Goal: Transaction & Acquisition: Purchase product/service

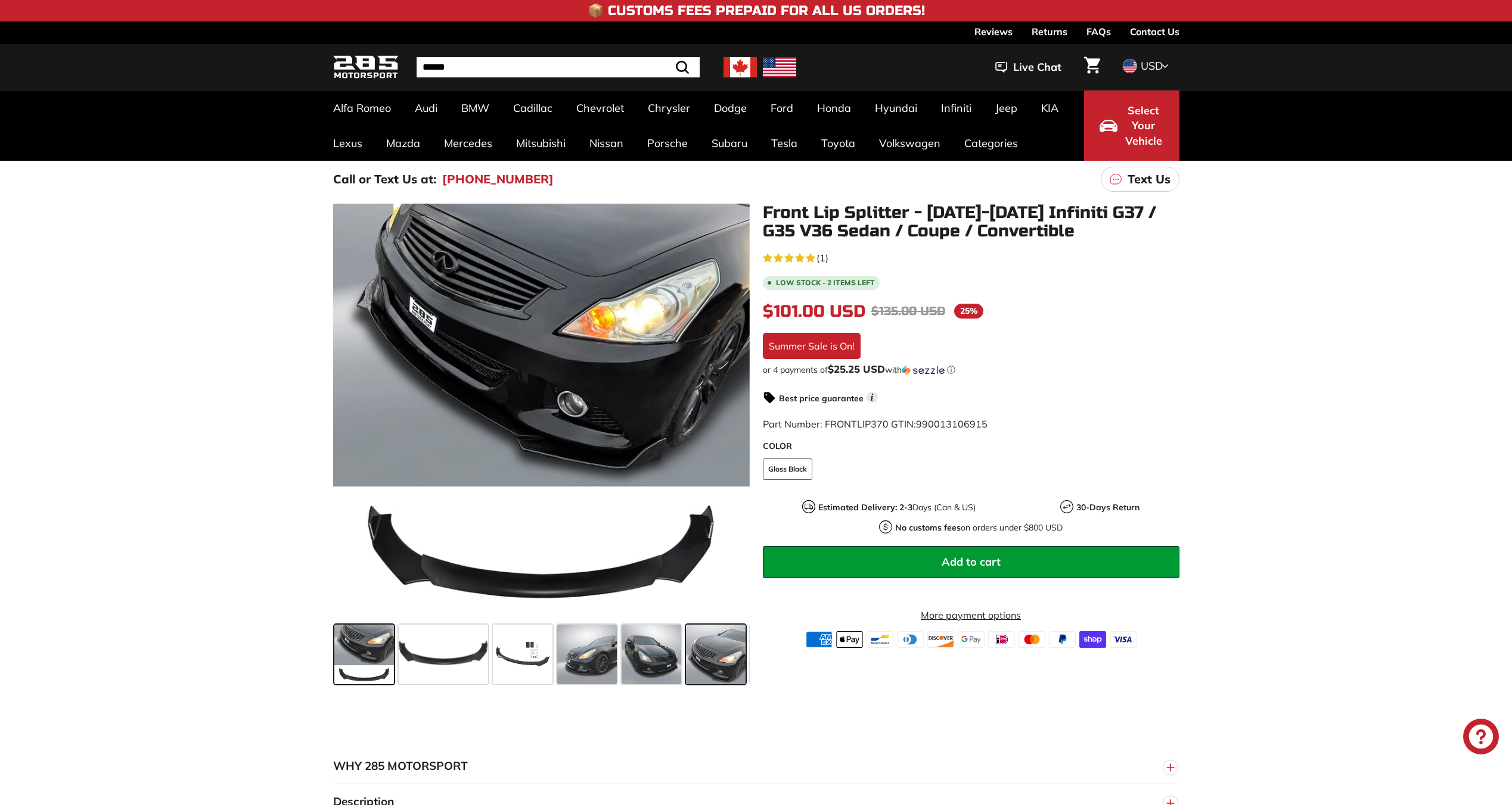
click at [710, 672] on span at bounding box center [716, 654] width 60 height 60
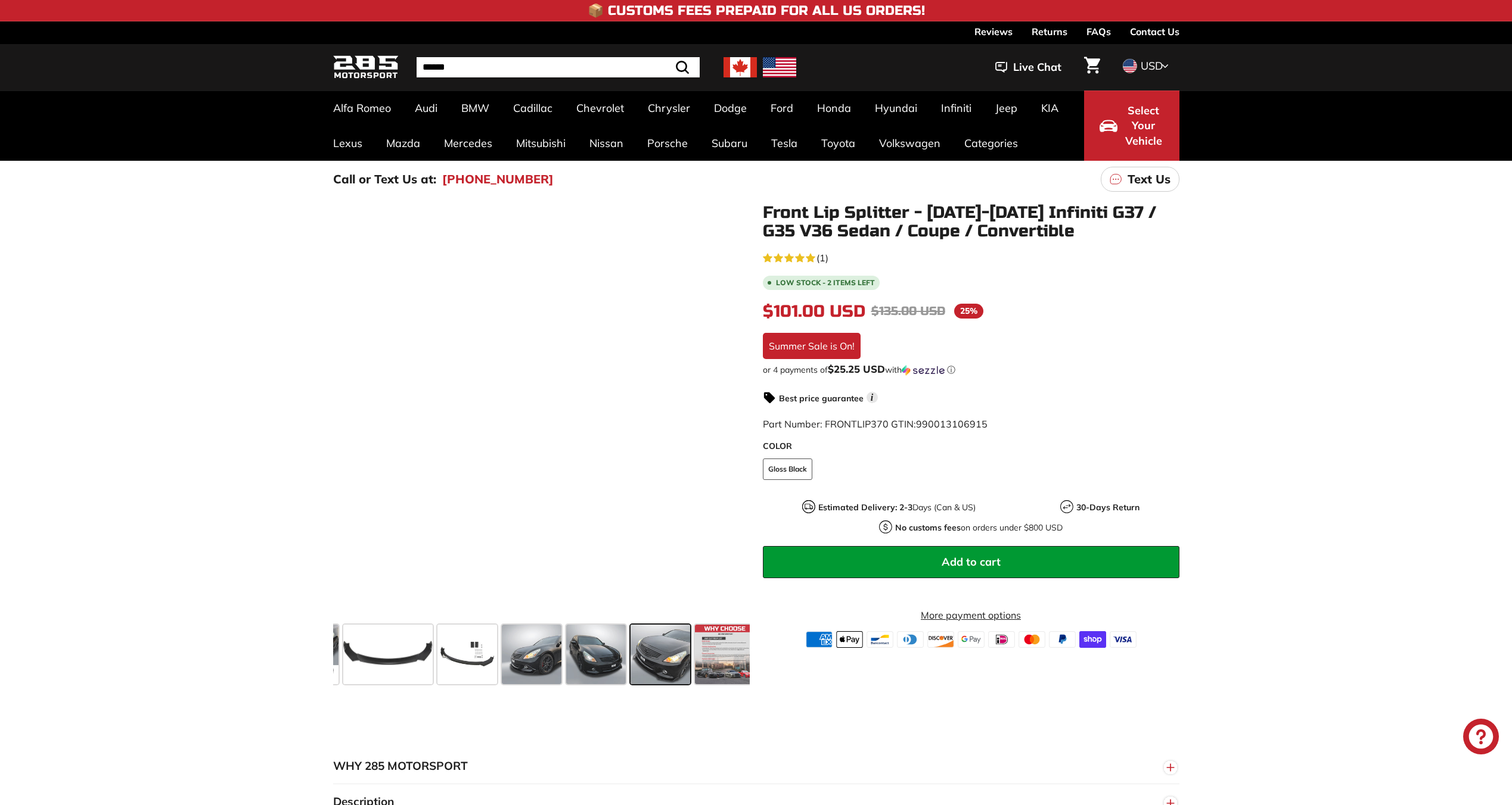
scroll to position [0, 62]
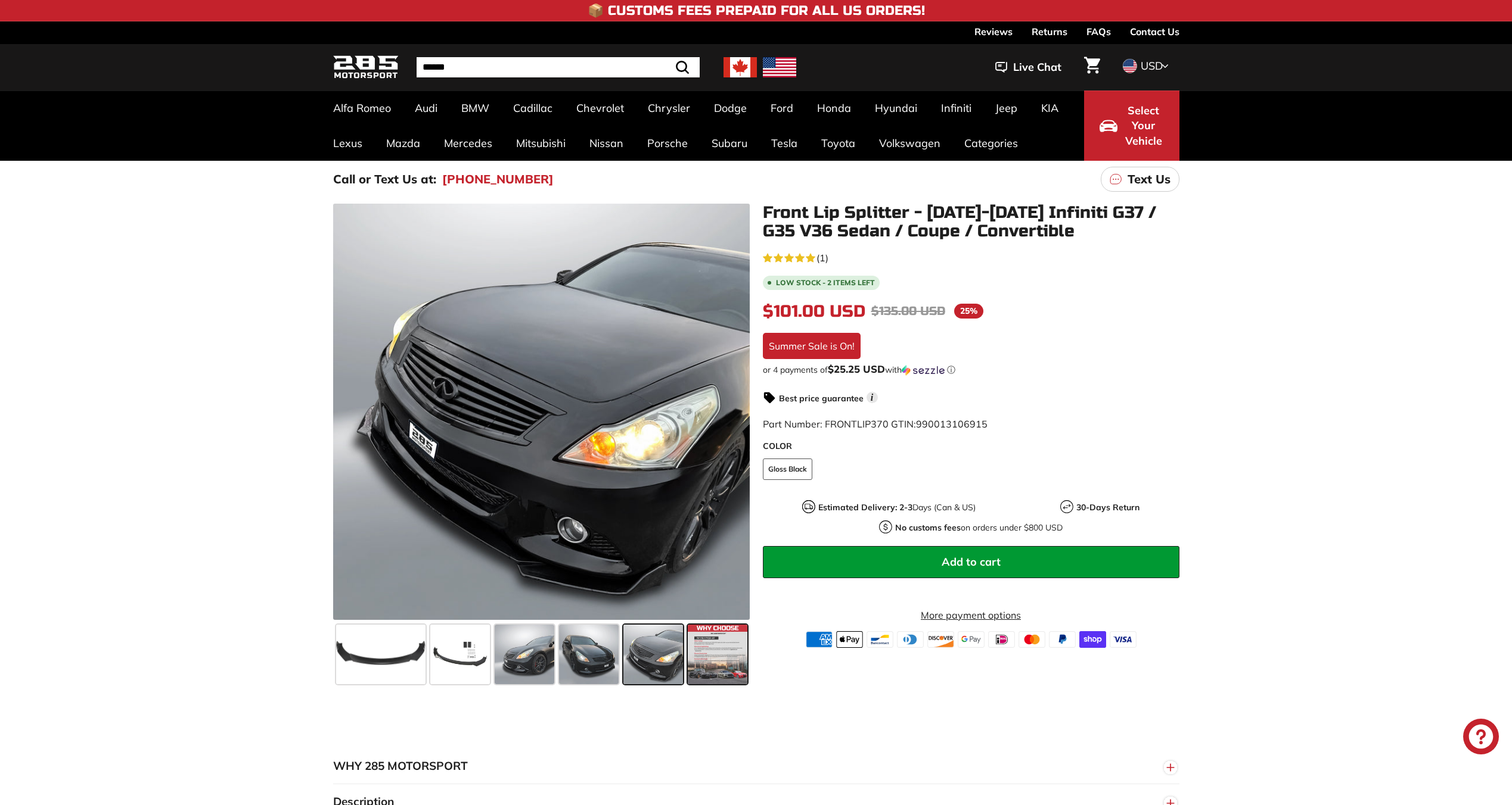
click at [701, 650] on span at bounding box center [718, 654] width 60 height 60
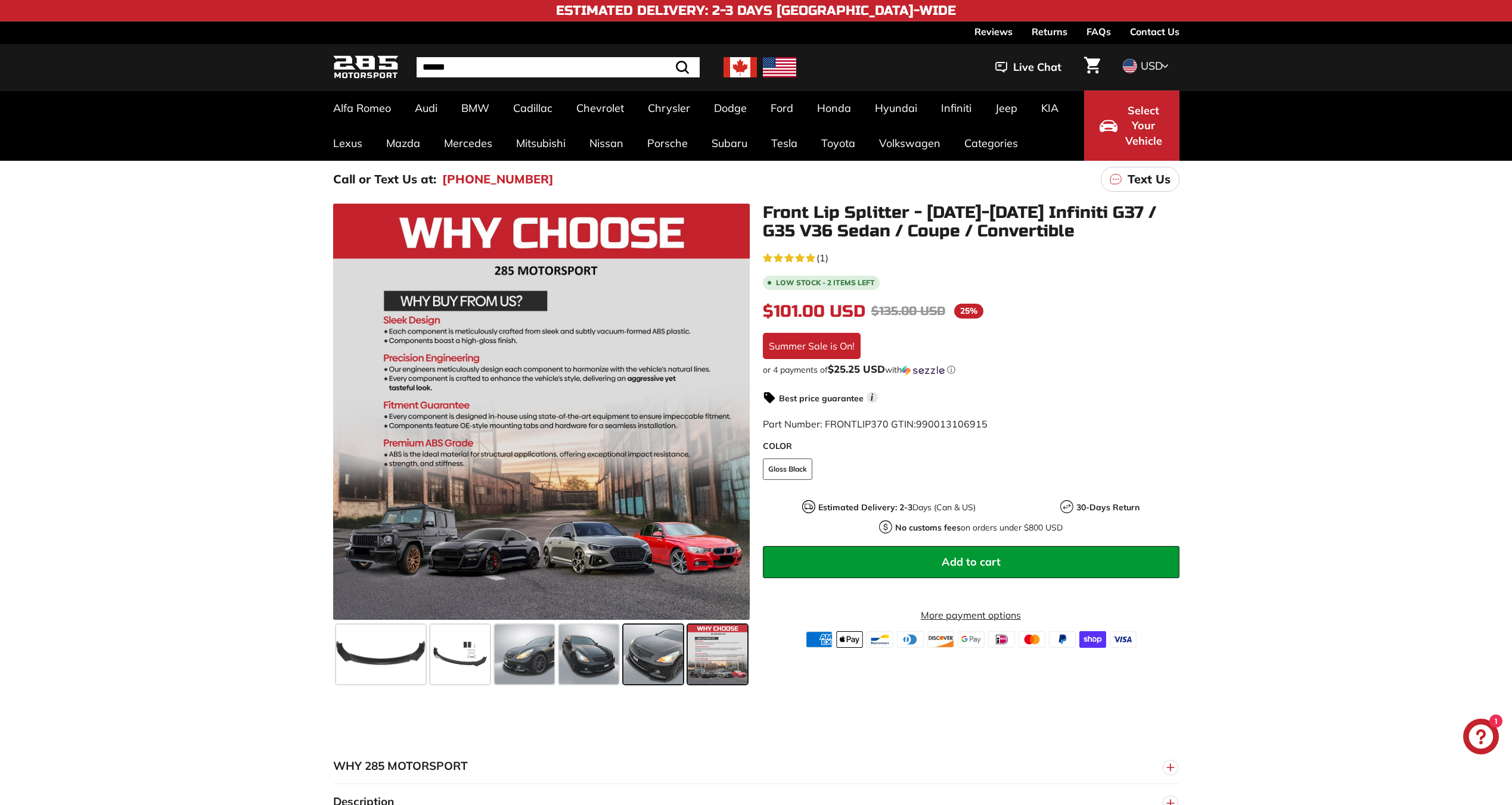
click at [679, 665] on span at bounding box center [653, 654] width 60 height 60
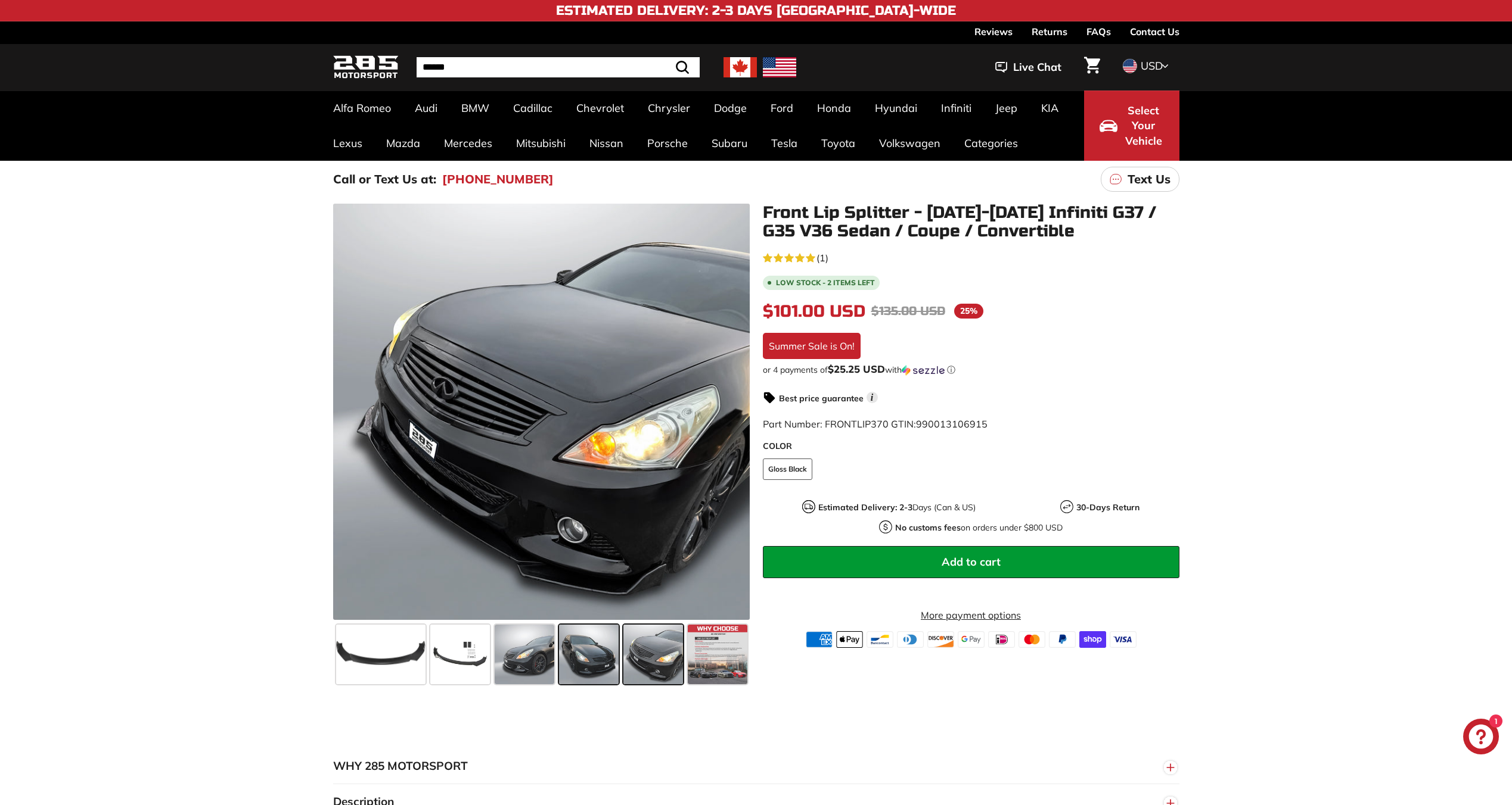
click at [612, 662] on span at bounding box center [589, 654] width 60 height 60
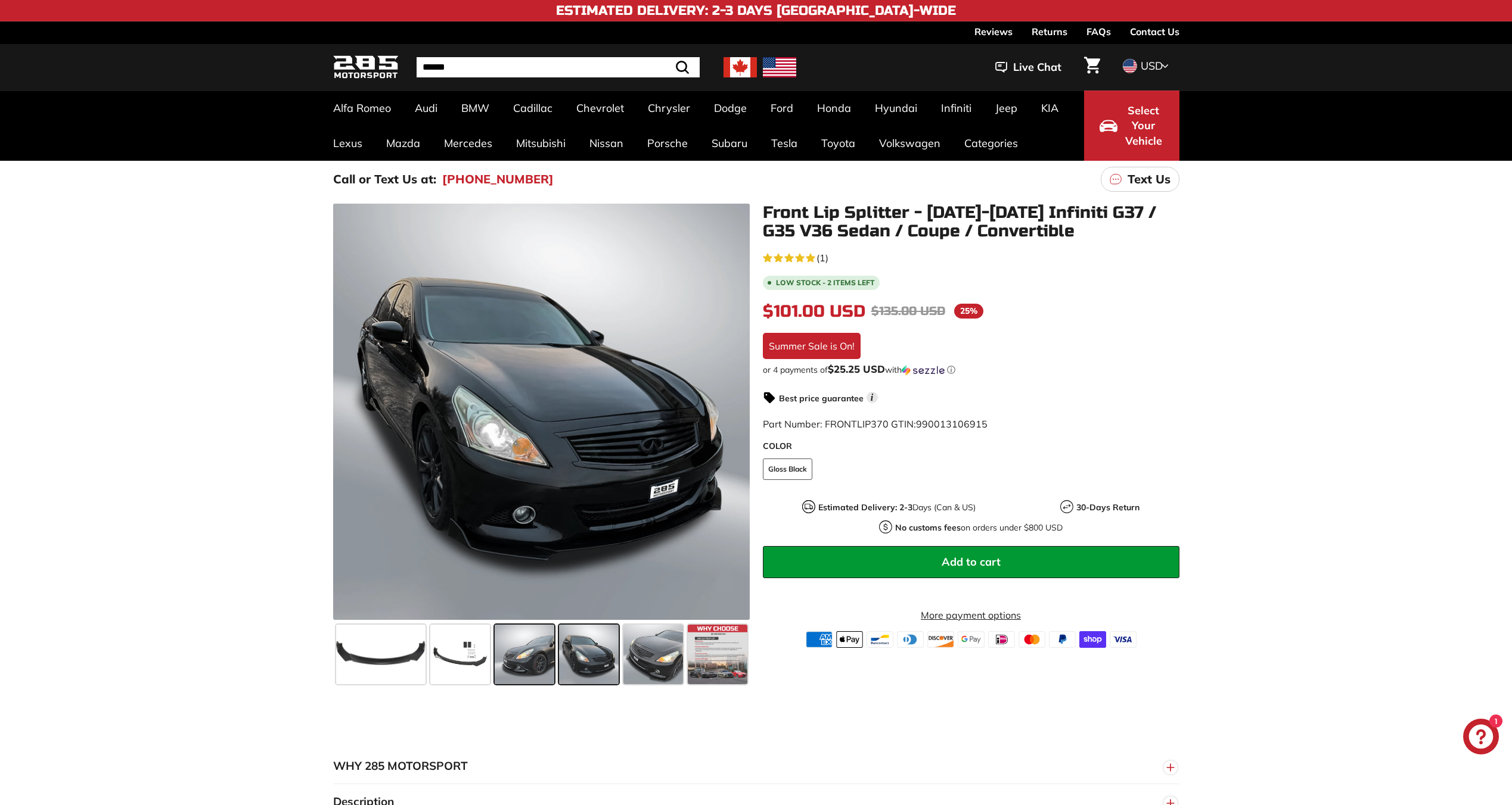
click at [538, 650] on span at bounding box center [524, 654] width 60 height 60
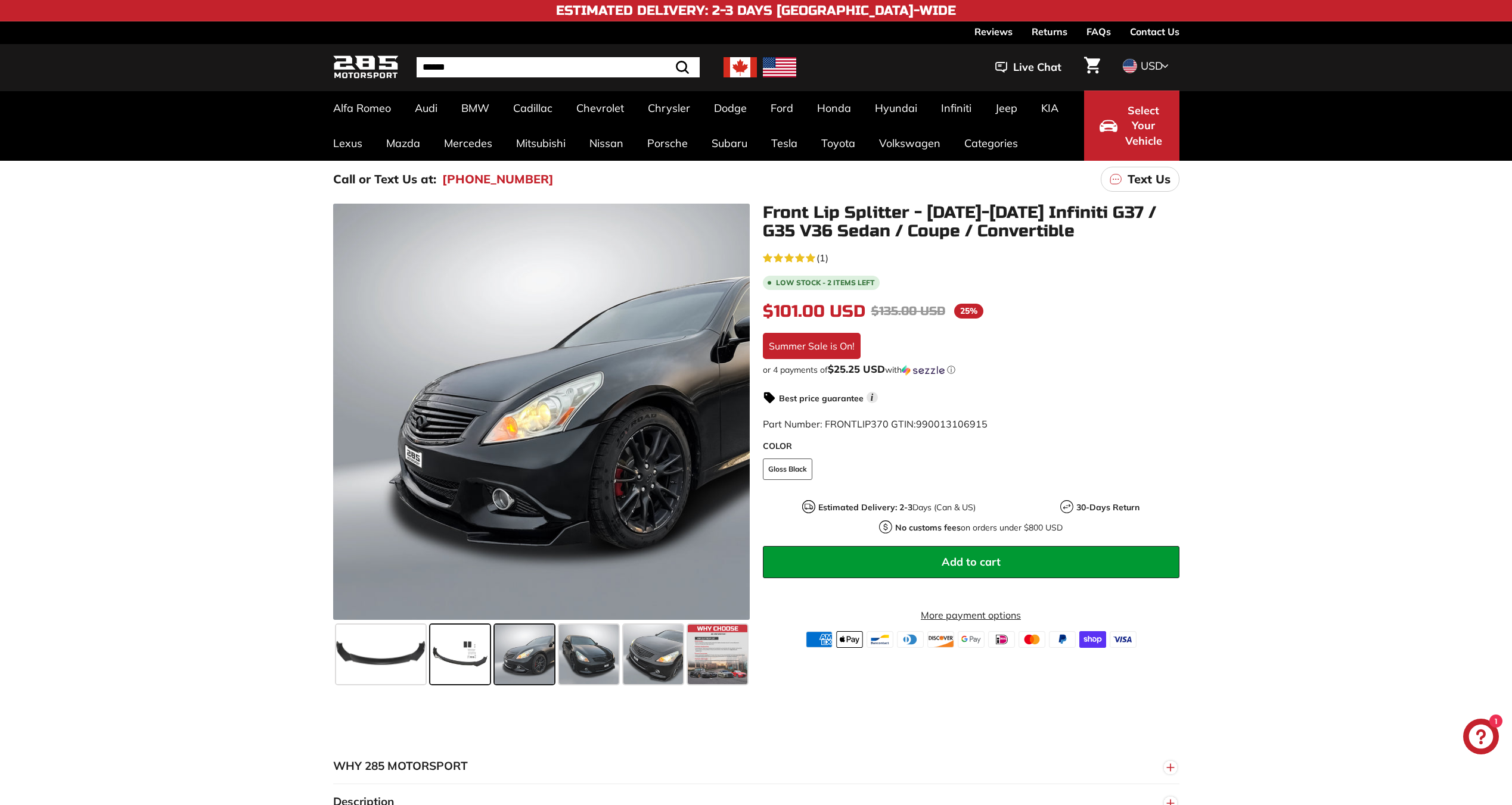
click at [453, 643] on span at bounding box center [461, 654] width 60 height 60
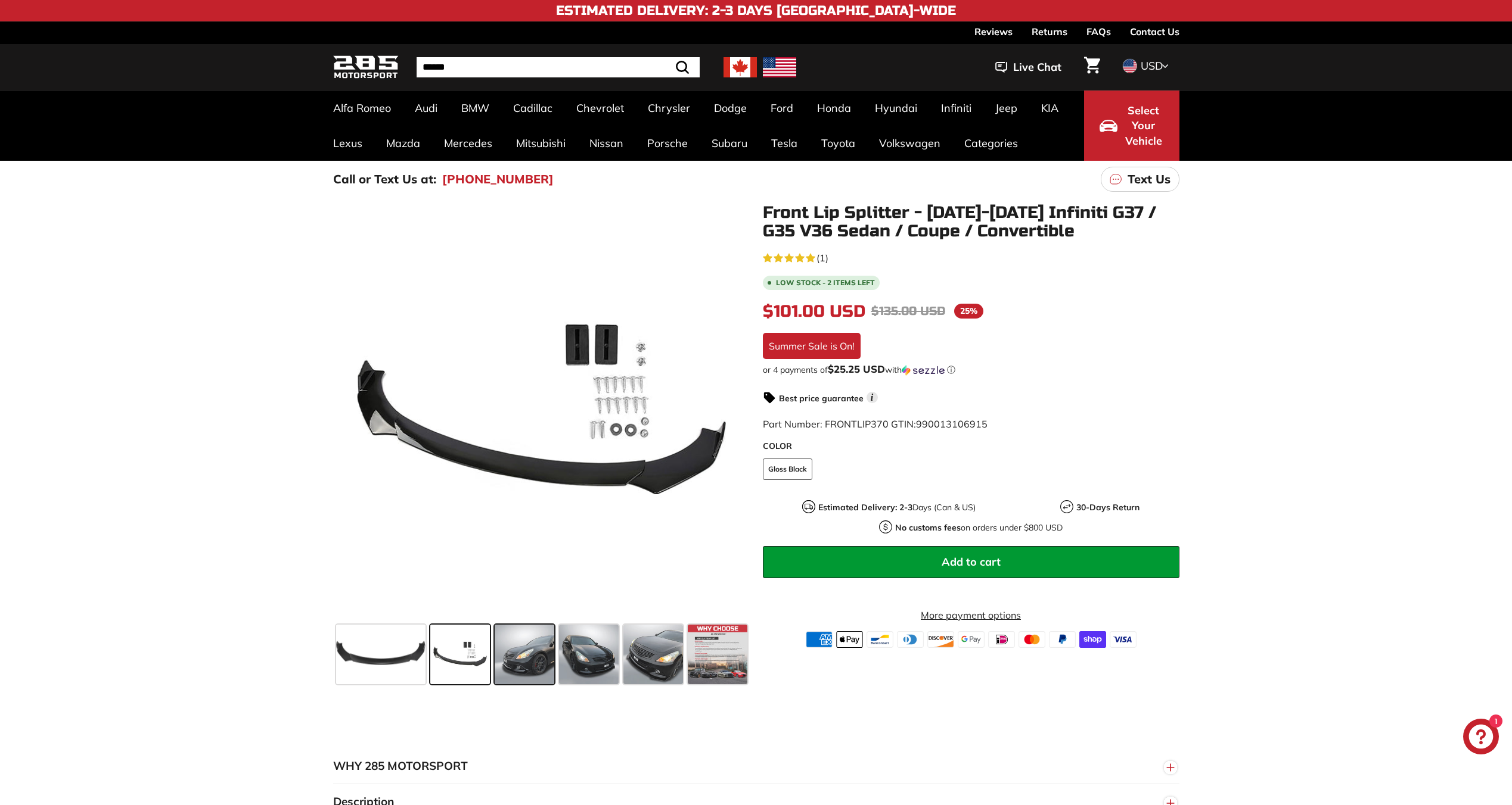
click at [548, 658] on span at bounding box center [524, 654] width 60 height 60
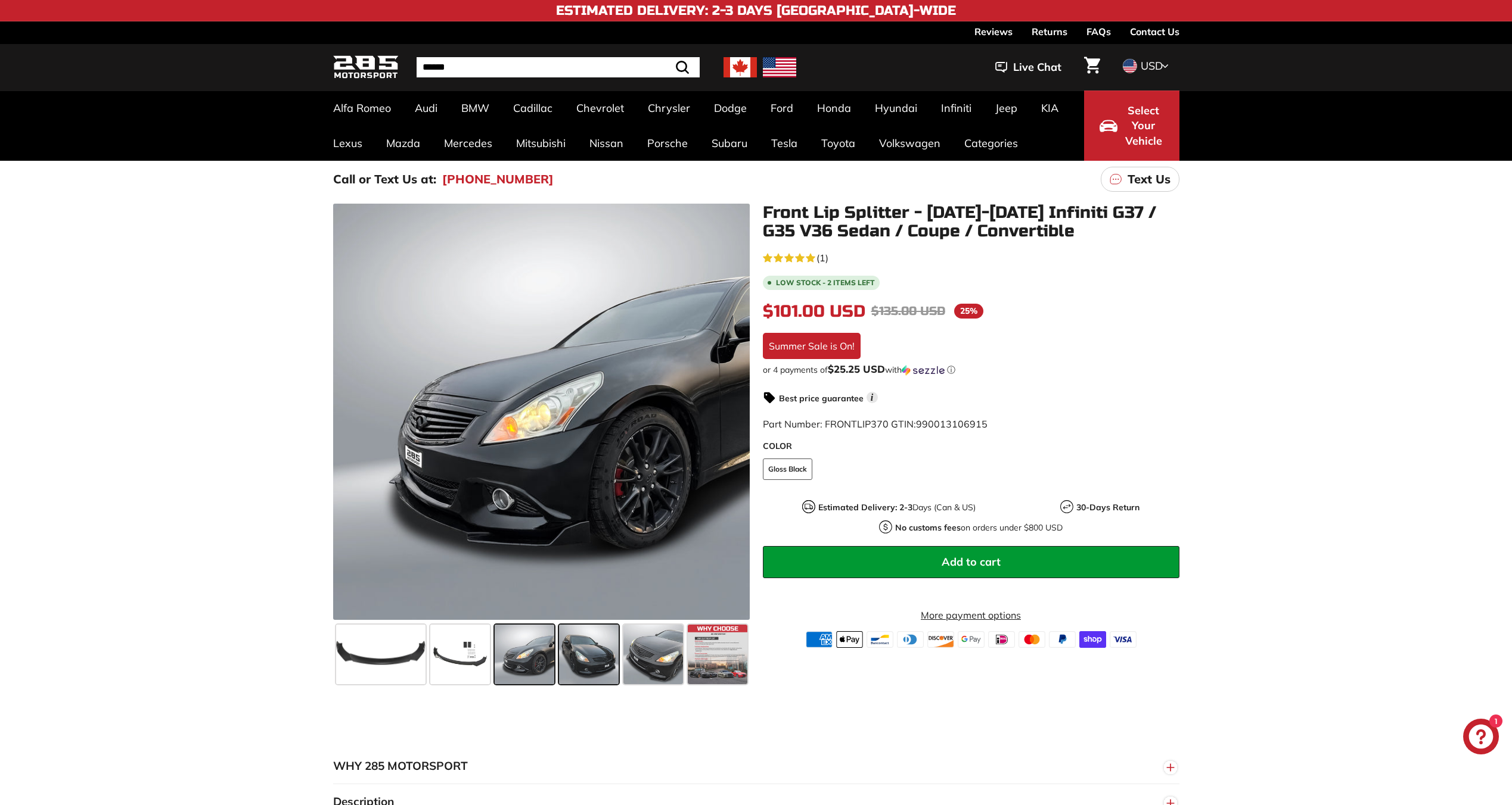
click at [566, 648] on span at bounding box center [589, 654] width 60 height 60
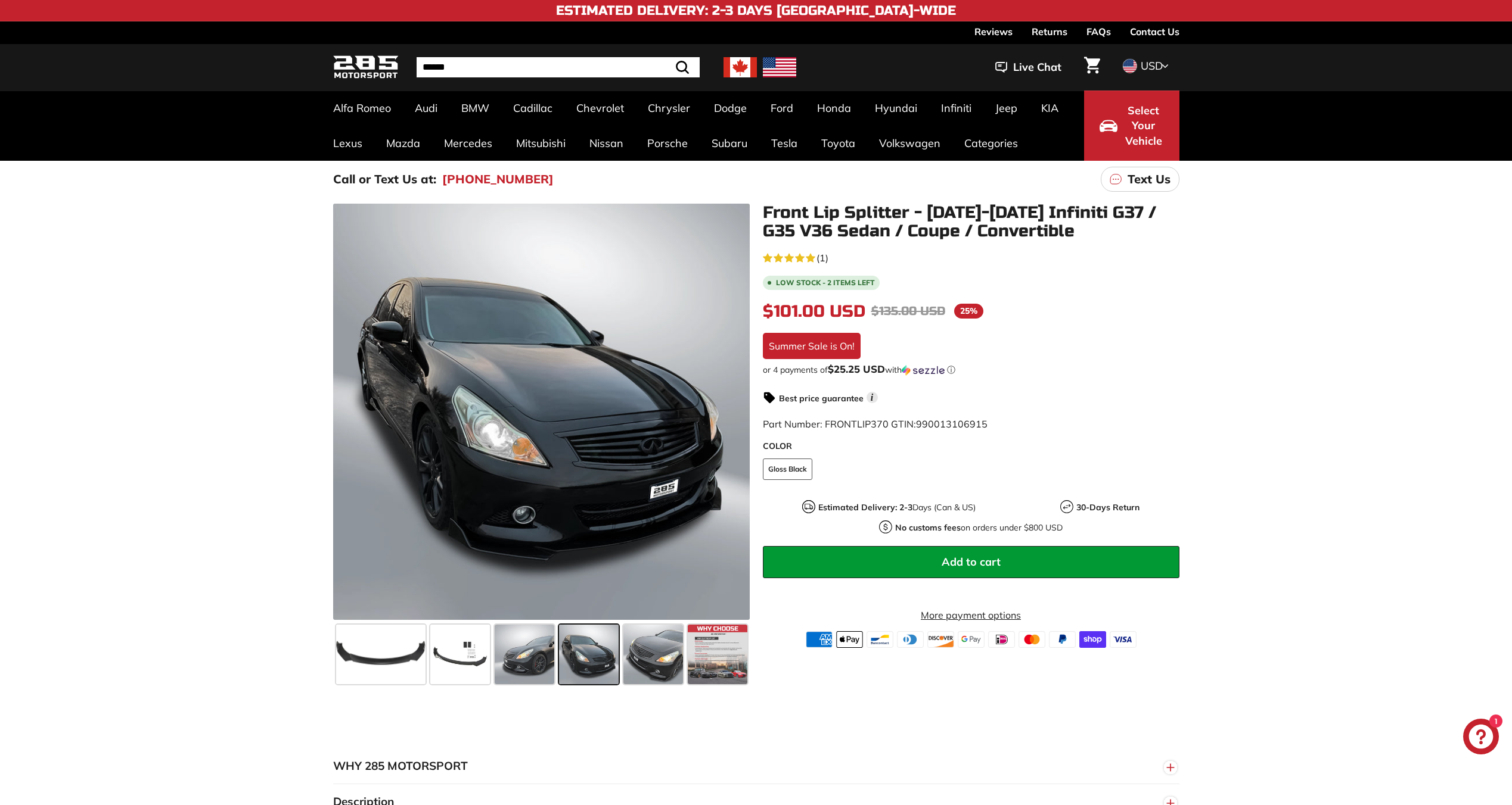
click at [616, 643] on span at bounding box center [589, 654] width 60 height 60
click at [641, 640] on span at bounding box center [653, 654] width 60 height 60
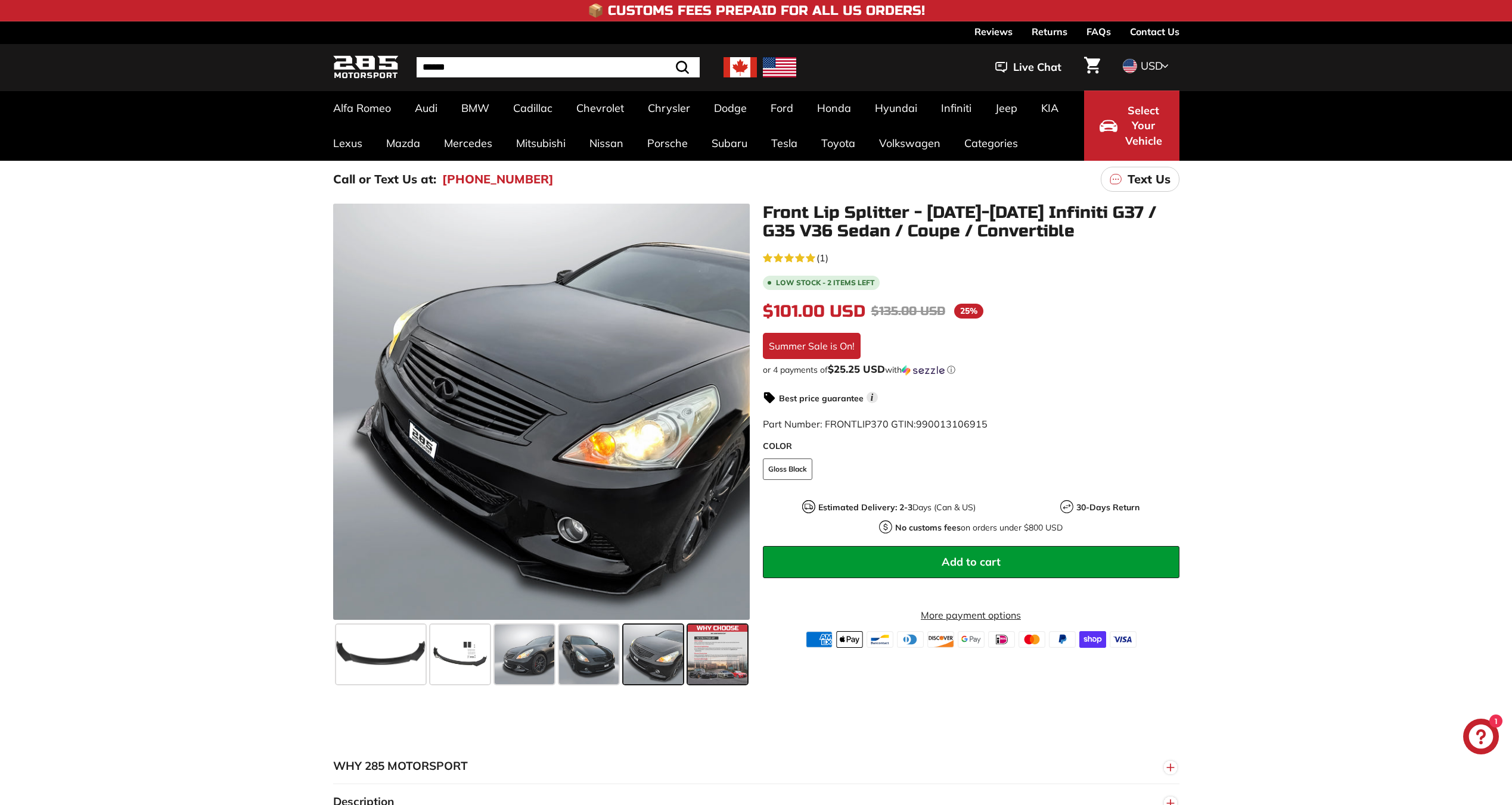
click at [707, 636] on span at bounding box center [718, 654] width 60 height 60
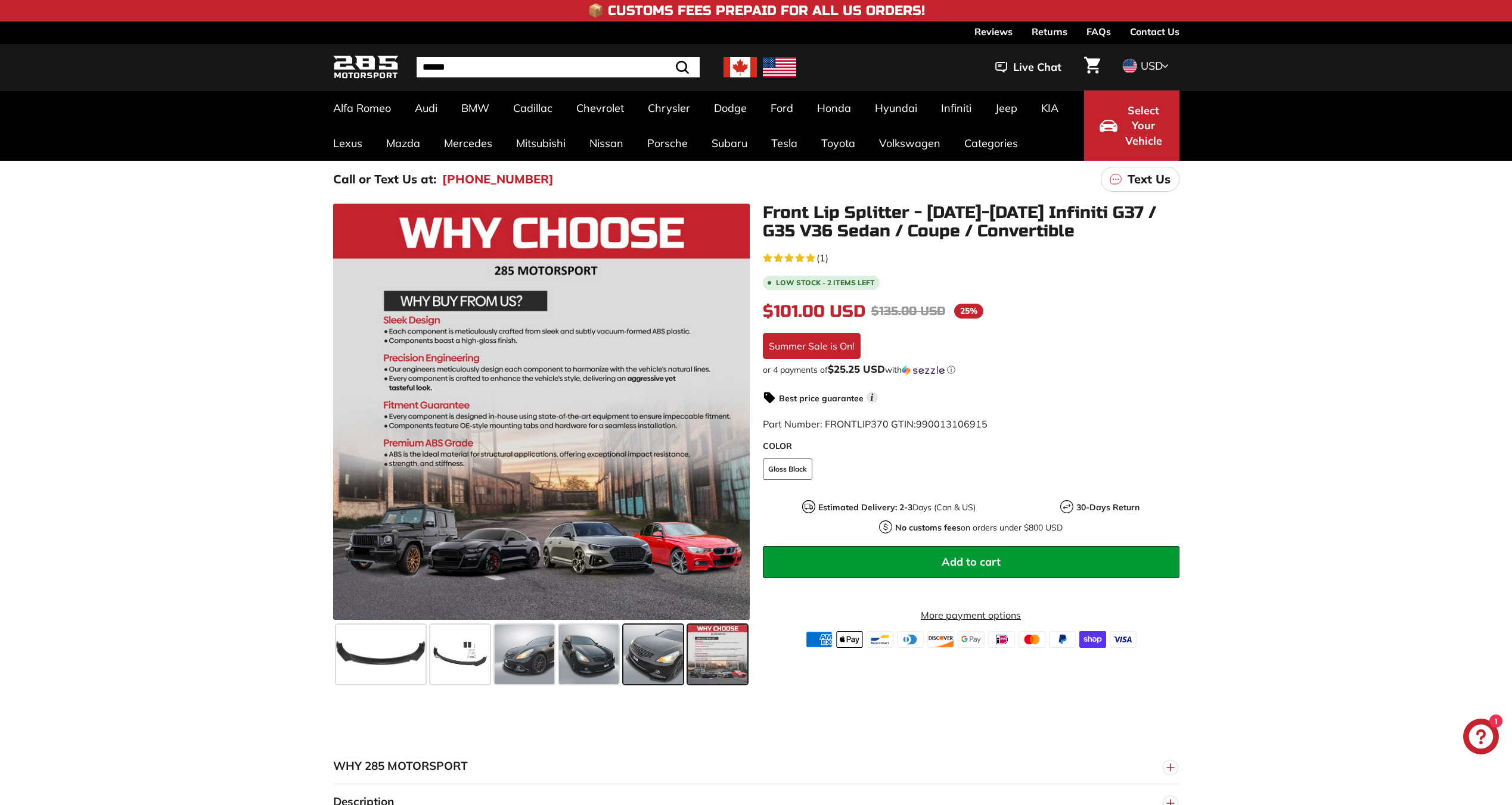
click at [663, 660] on span at bounding box center [653, 654] width 60 height 60
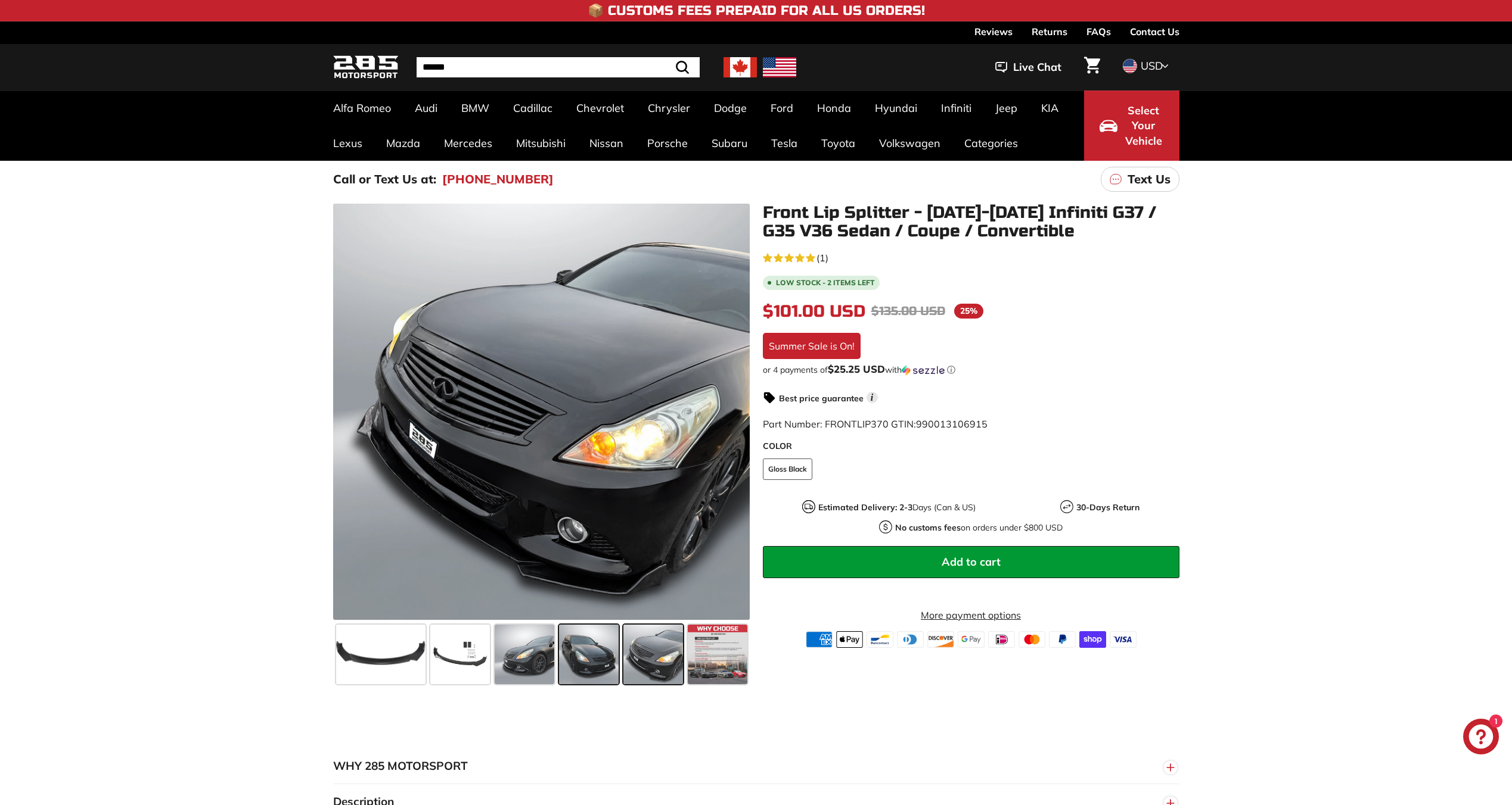
click at [615, 657] on span at bounding box center [589, 654] width 60 height 60
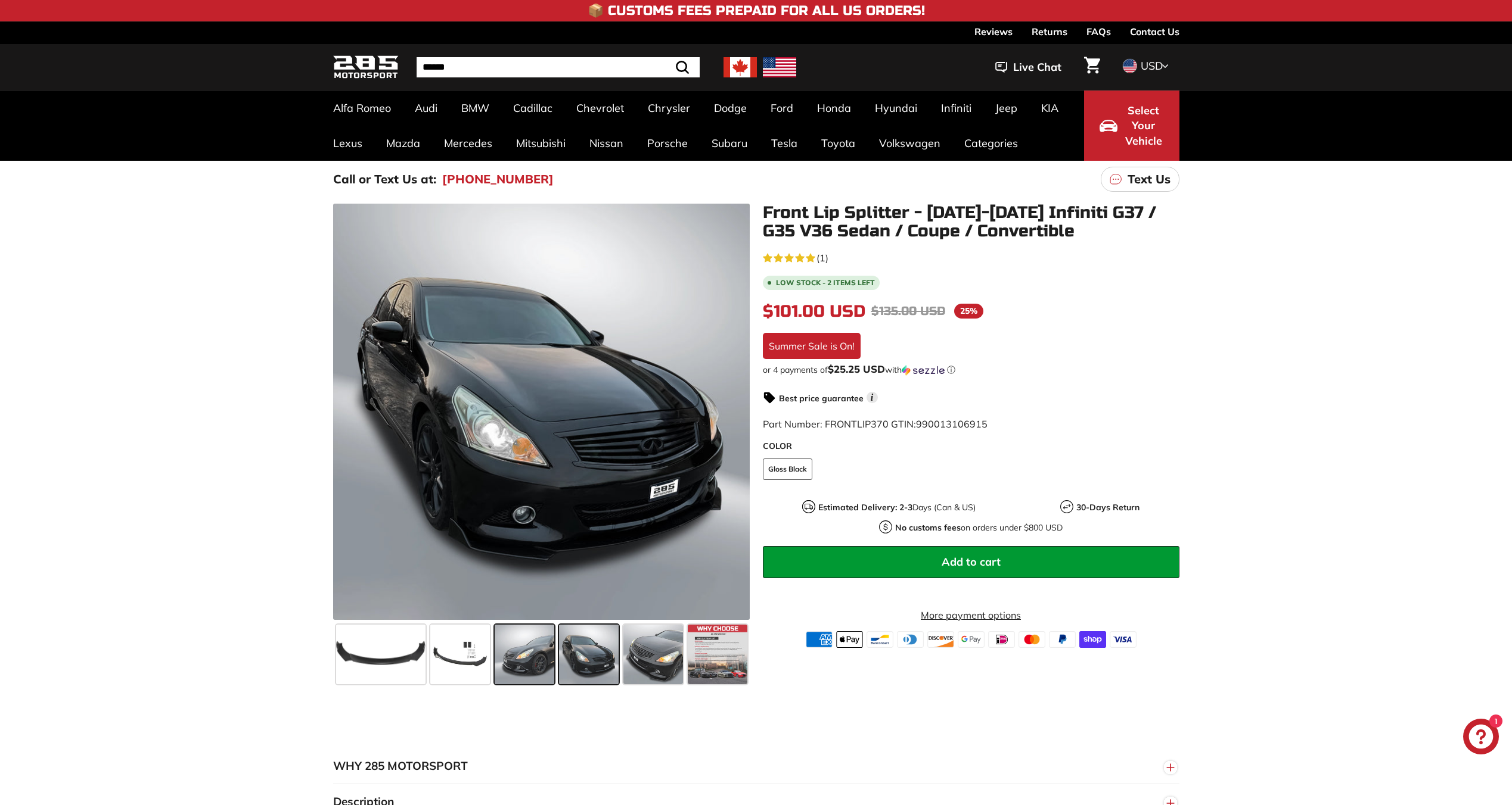
click at [517, 653] on span at bounding box center [524, 654] width 60 height 60
